Goal: Navigation & Orientation: Find specific page/section

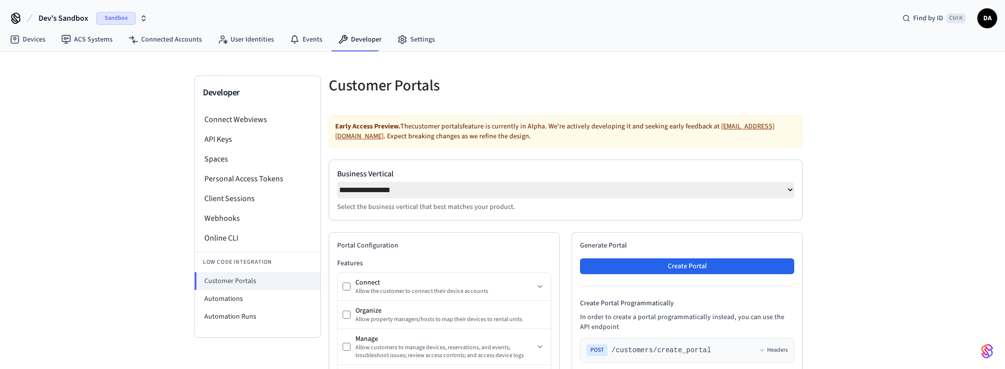
select select "**********"
click at [31, 42] on link "Devices" at bounding box center [27, 40] width 51 height 18
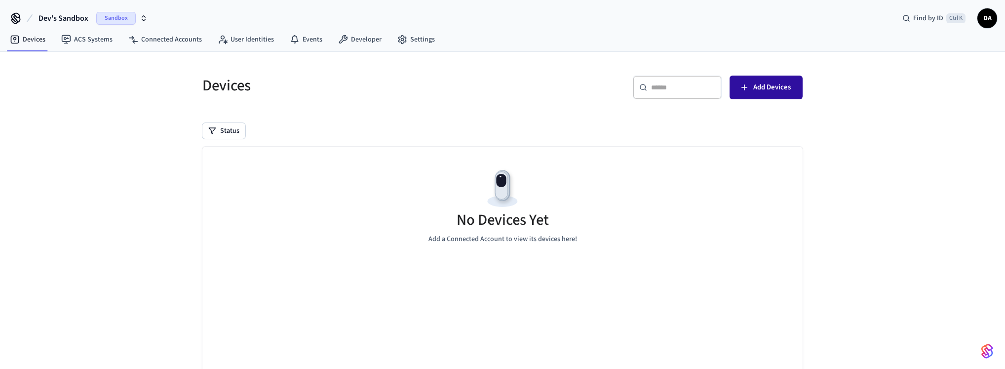
click at [779, 87] on span "Add Devices" at bounding box center [772, 87] width 38 height 13
click at [149, 40] on link "Connected Accounts" at bounding box center [164, 40] width 89 height 18
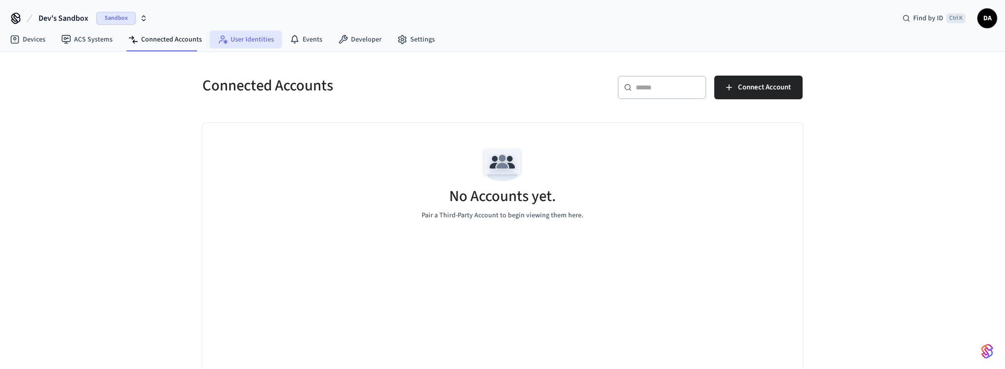
click at [236, 41] on link "User Identities" at bounding box center [246, 40] width 72 height 18
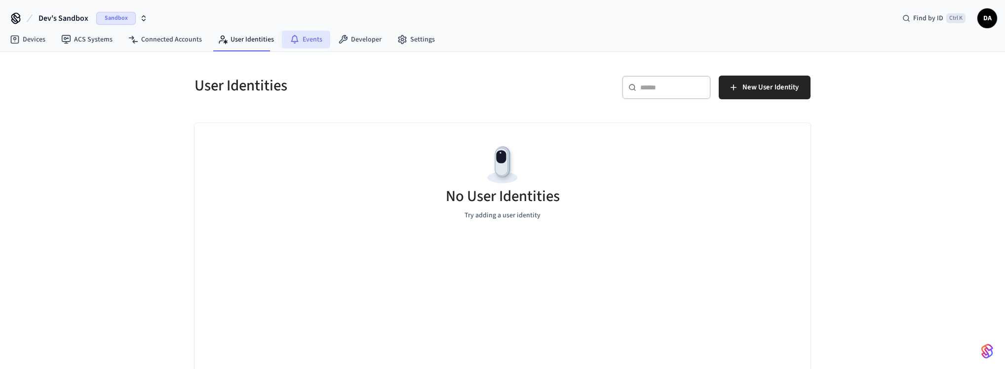
click at [320, 37] on link "Events" at bounding box center [306, 40] width 48 height 18
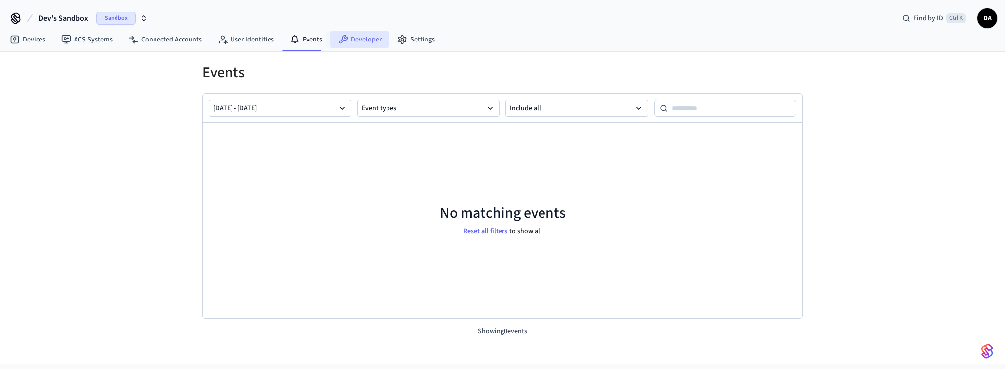
click at [349, 36] on link "Developer" at bounding box center [359, 40] width 59 height 18
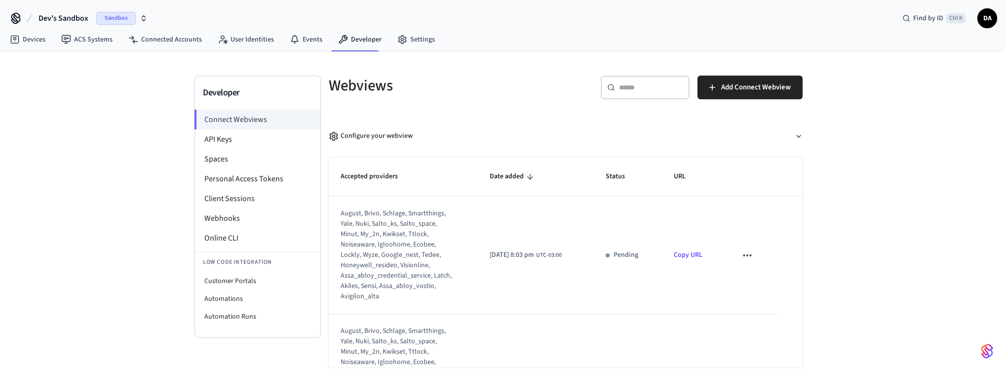
click at [382, 252] on div "august, brivo, schlage, smartthings, yale, nuki, salto_ks, salto_space, minut, …" at bounding box center [397, 254] width 113 height 93
click at [693, 255] on link "Copy URL" at bounding box center [688, 255] width 29 height 10
click at [736, 252] on td "sticky table" at bounding box center [752, 255] width 54 height 118
click at [392, 239] on div "august, brivo, schlage, smartthings, yale, nuki, salto_ks, salto_space, minut, …" at bounding box center [397, 254] width 113 height 93
click at [754, 254] on icon "sticky table" at bounding box center [747, 255] width 13 height 13
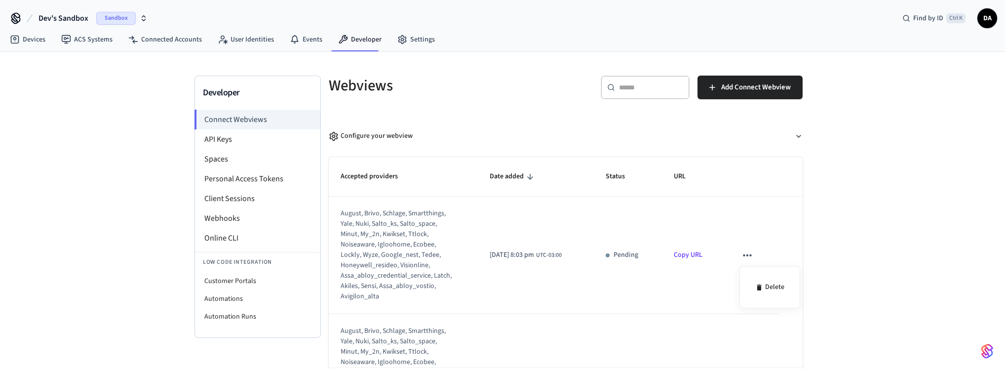
click at [856, 282] on div at bounding box center [502, 184] width 1005 height 369
click at [13, 39] on icon at bounding box center [15, 40] width 10 height 10
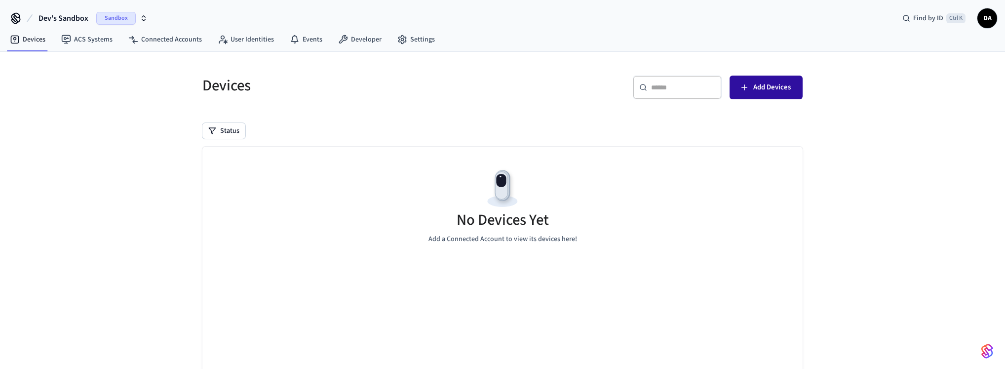
click at [780, 89] on span "Add Devices" at bounding box center [772, 87] width 38 height 13
